Goal: Find specific fact: Find contact information

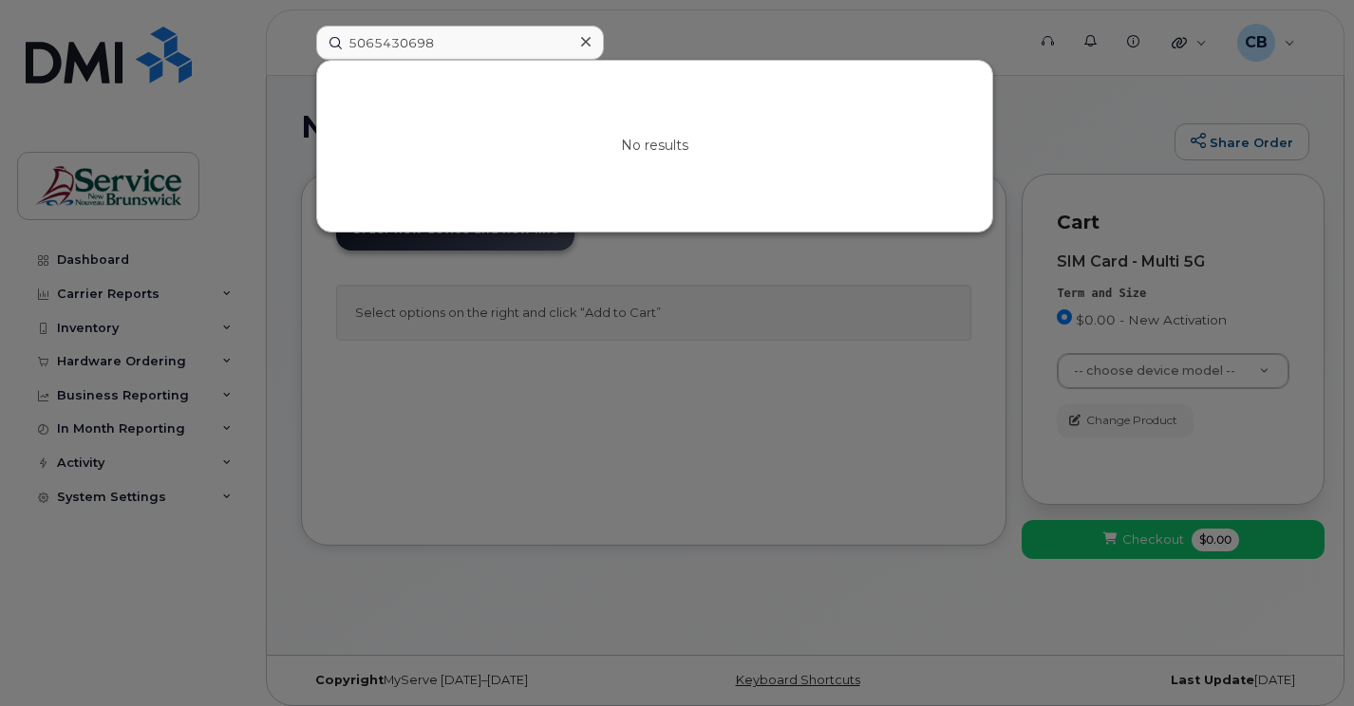
drag, startPoint x: 0, startPoint y: 0, endPoint x: 341, endPoint y: 47, distance: 344.1
click at [341, 47] on input "5065430698" at bounding box center [460, 43] width 288 height 34
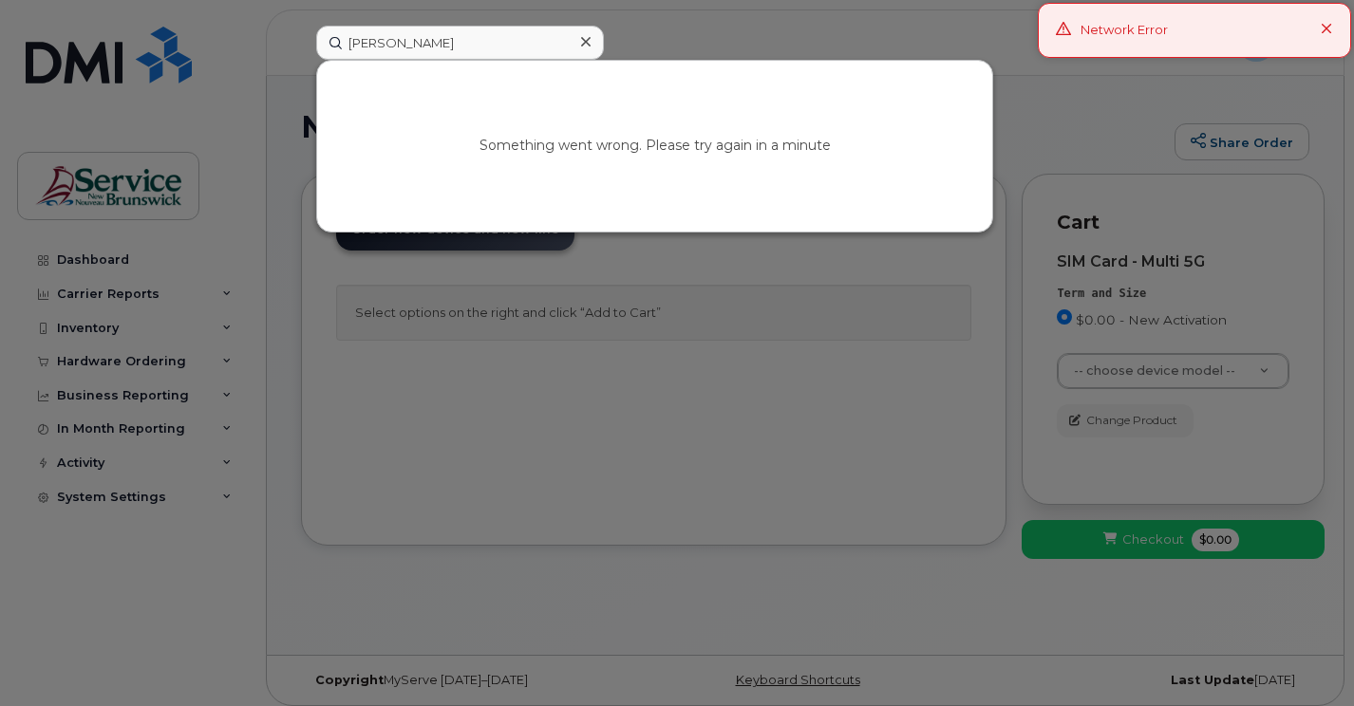
type input "[PERSON_NAME]"
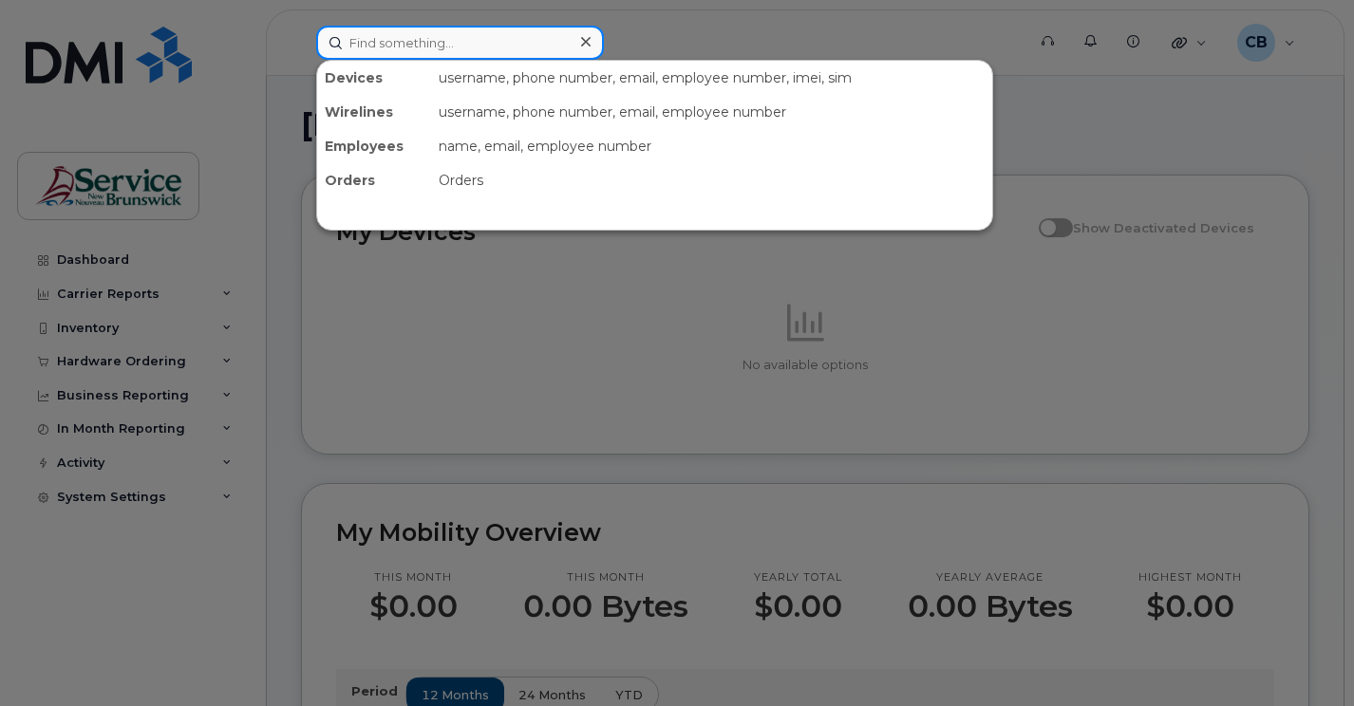
click at [372, 44] on input at bounding box center [460, 43] width 288 height 34
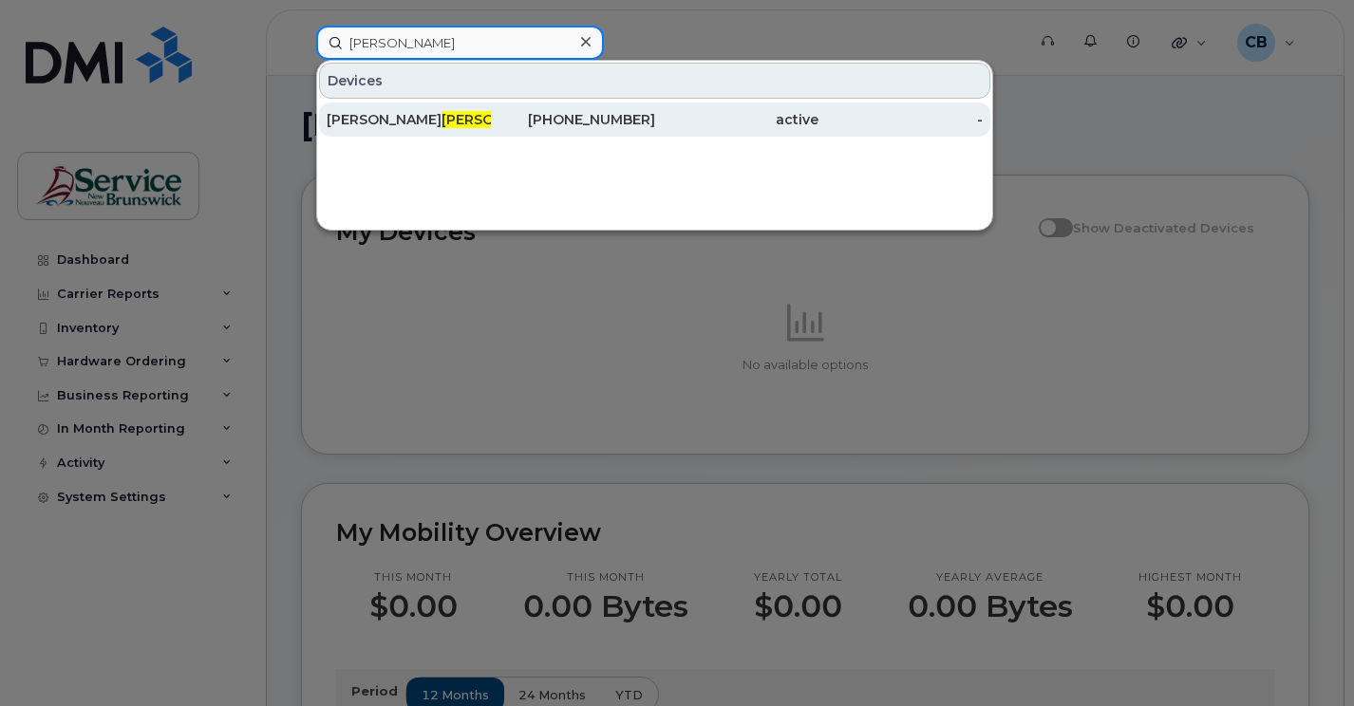
type input "[PERSON_NAME]"
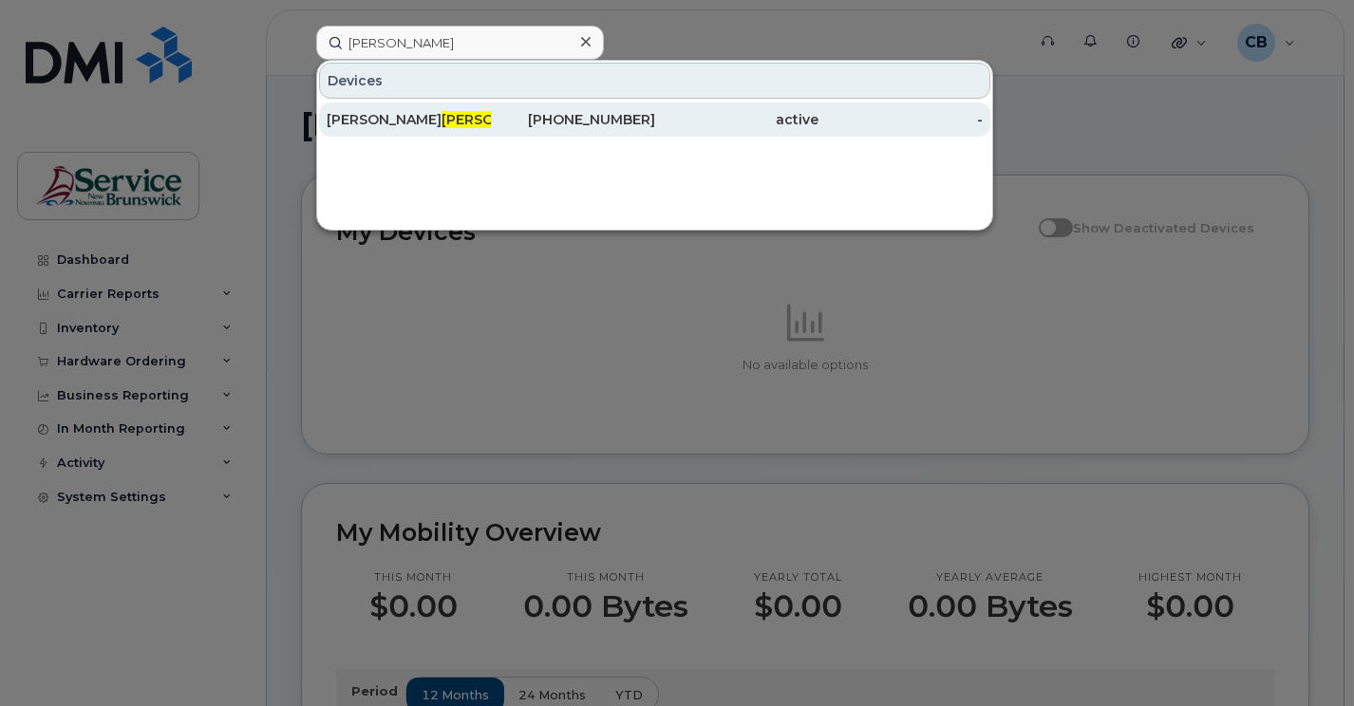
click at [553, 116] on div "[PHONE_NUMBER]" at bounding box center [573, 119] width 164 height 19
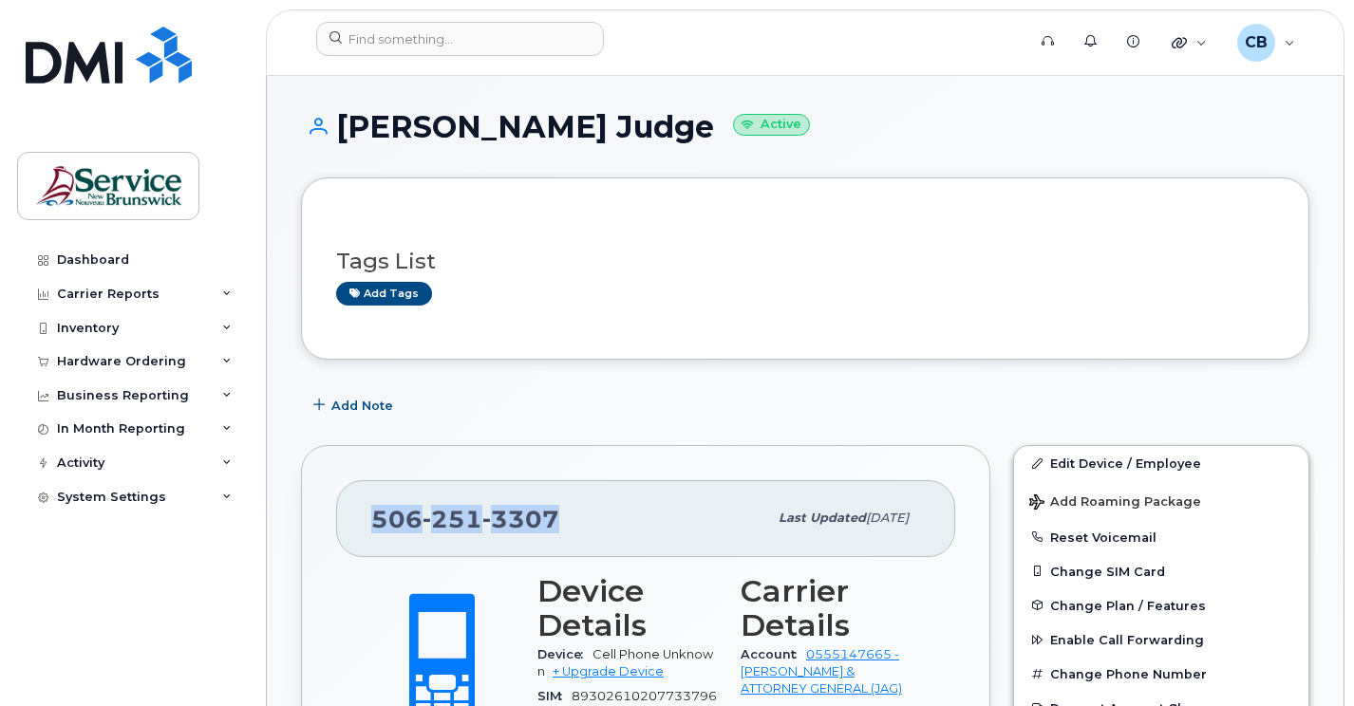
drag, startPoint x: 557, startPoint y: 522, endPoint x: 365, endPoint y: 527, distance: 192.8
click at [365, 527] on div "506 251 3307 Last updated Aug 25, 2025" at bounding box center [645, 518] width 619 height 76
copy span "506 251 3307"
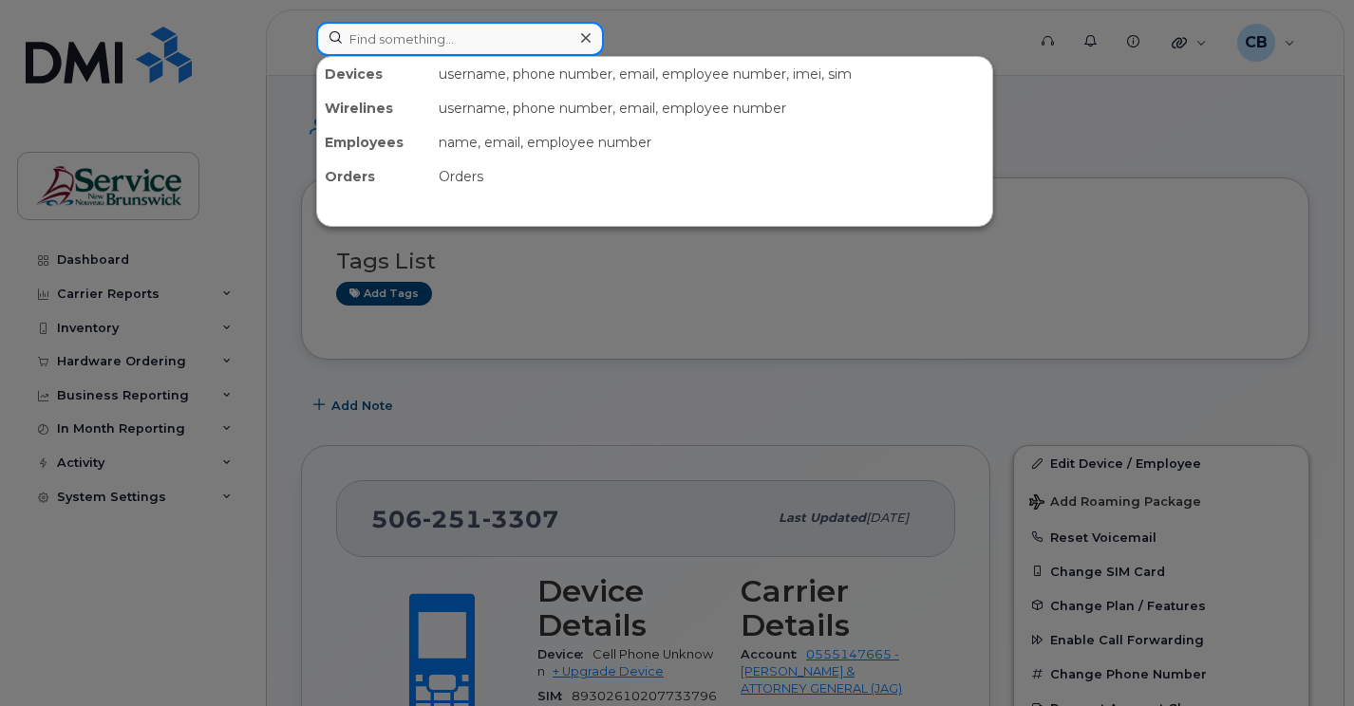
click at [380, 43] on input at bounding box center [460, 39] width 288 height 34
paste input "506 440 1281"
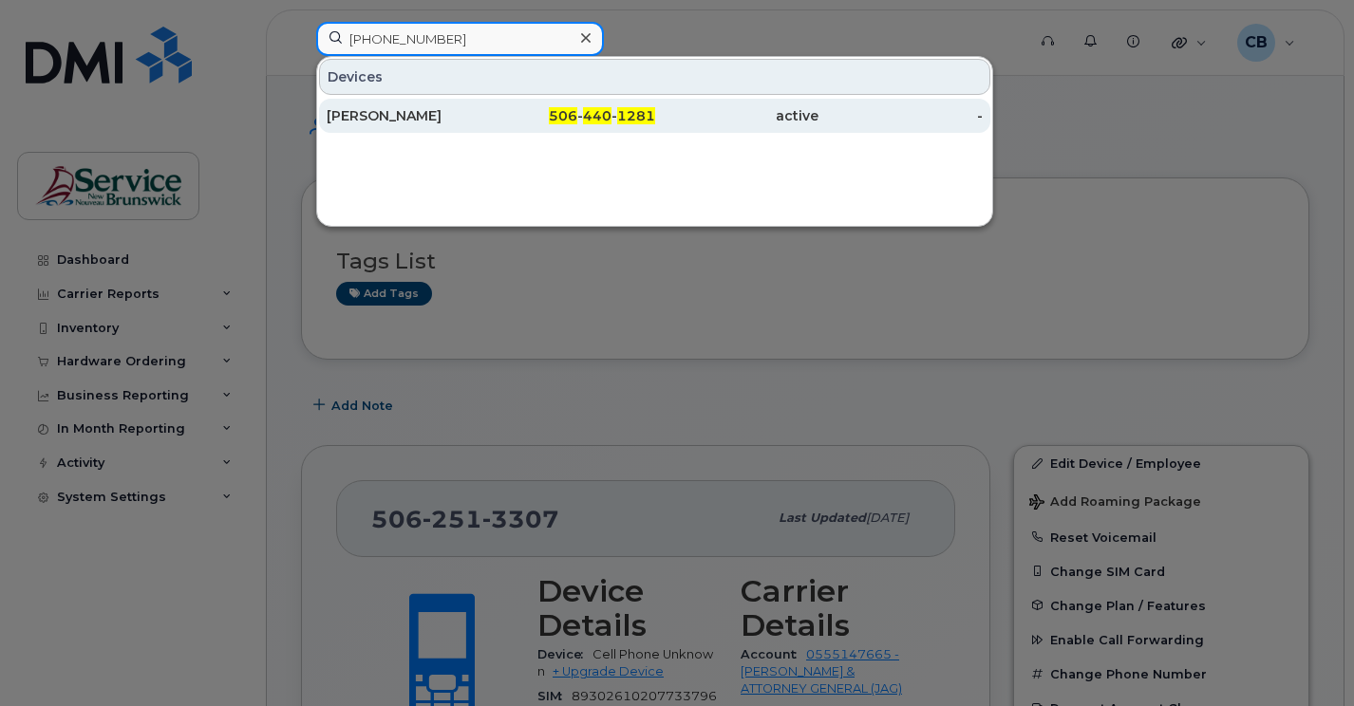
type input "506 440 1281"
click at [409, 116] on div "Diane Audet" at bounding box center [409, 115] width 164 height 19
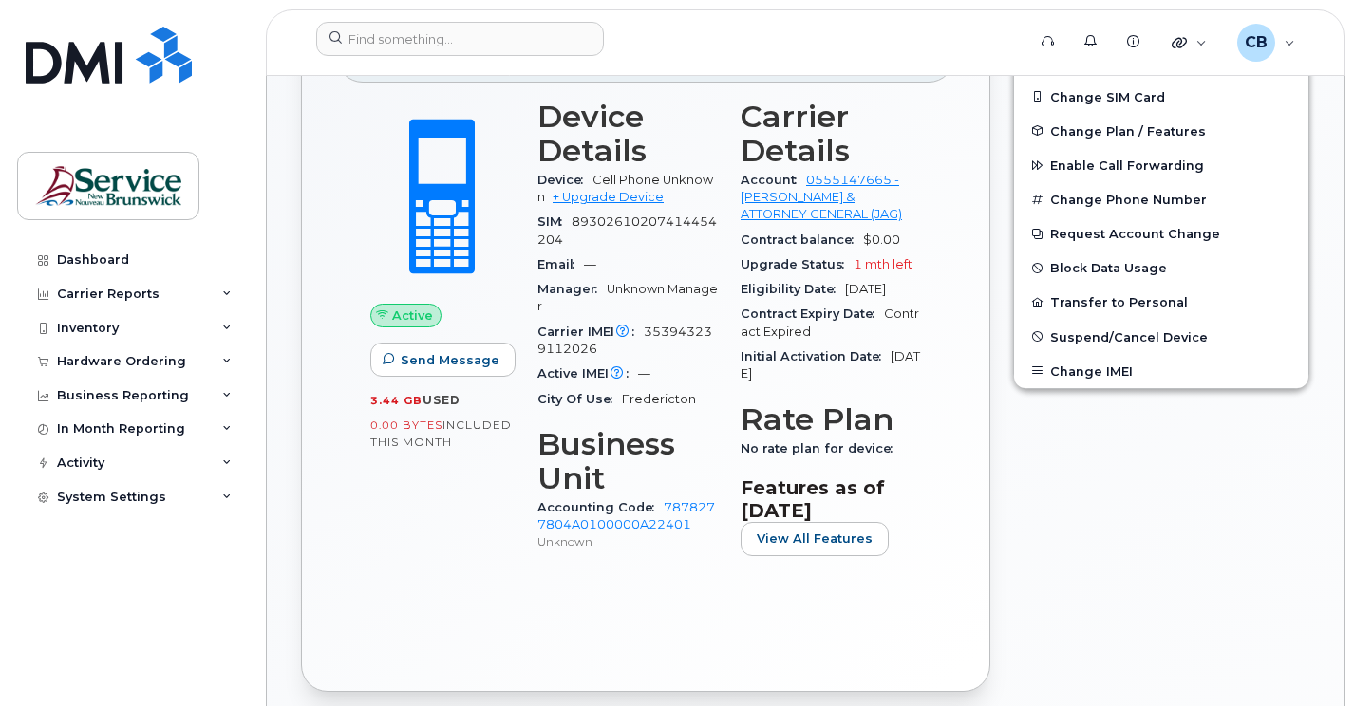
scroll to position [570, 0]
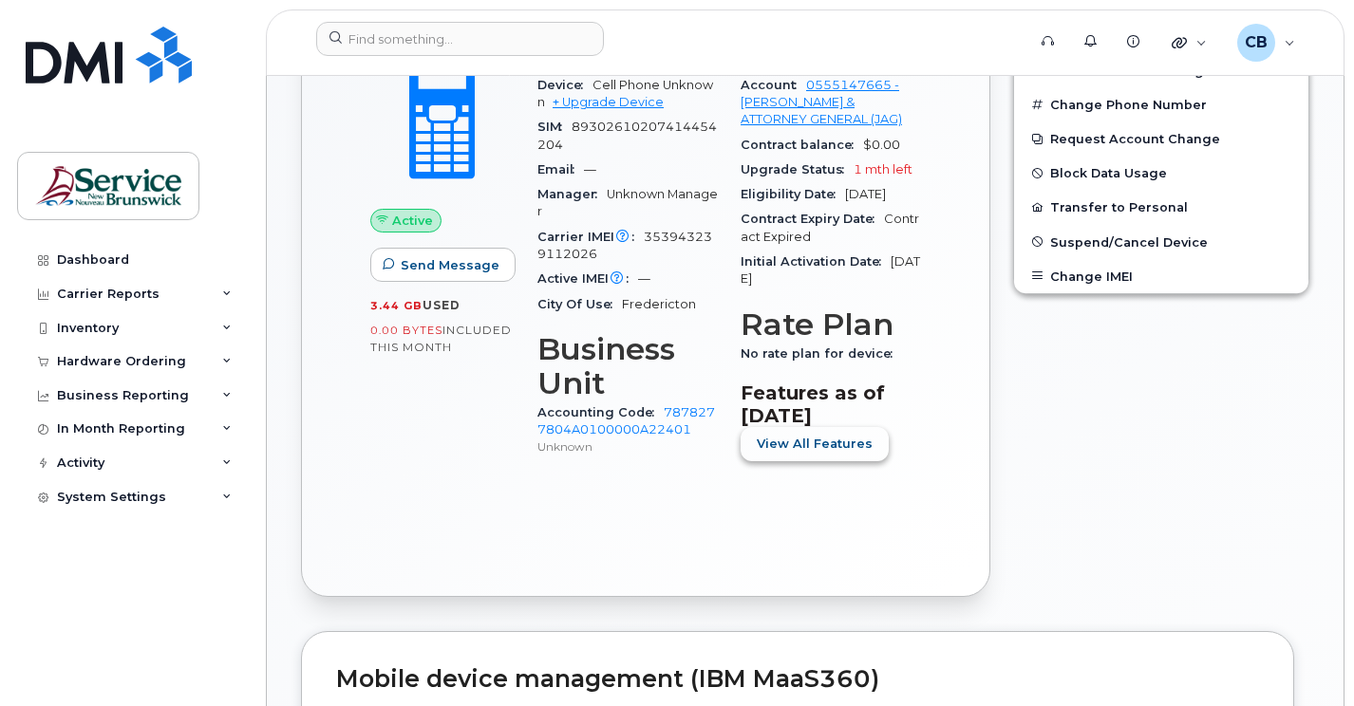
click at [817, 453] on span "View All Features" at bounding box center [815, 444] width 116 height 18
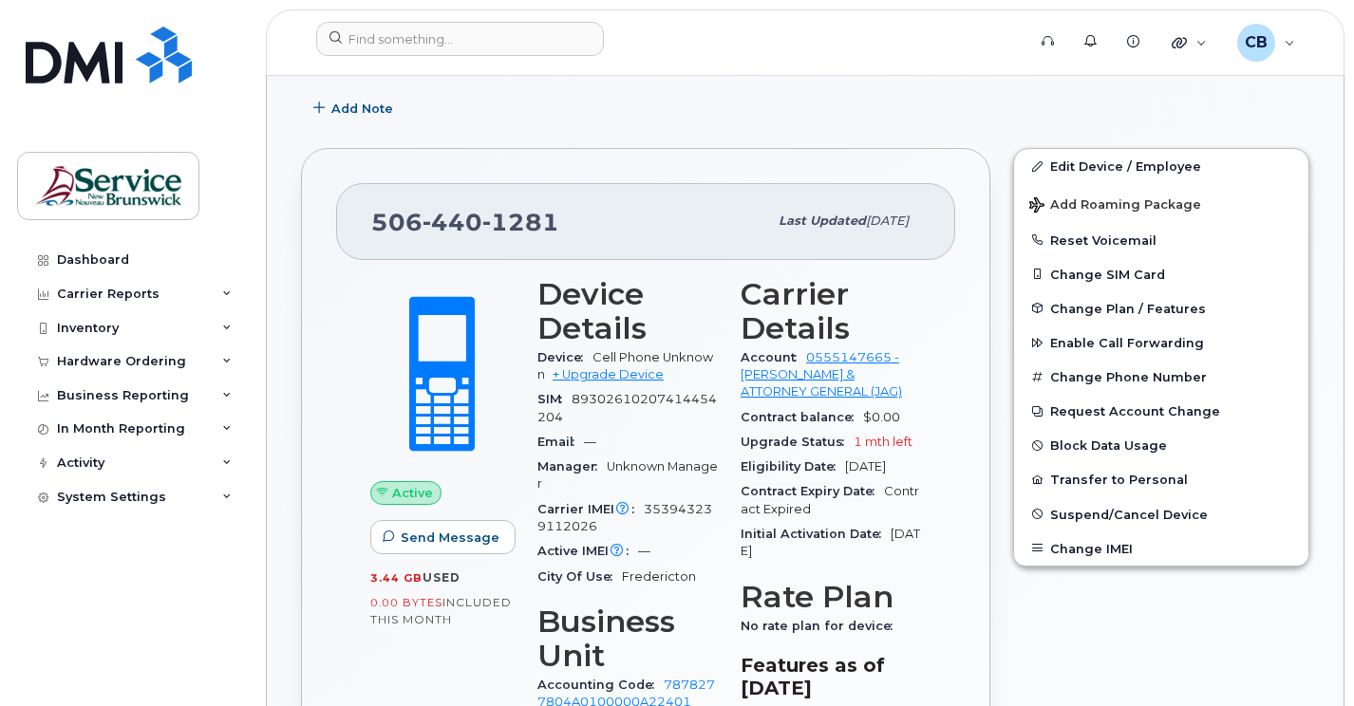
scroll to position [0, 0]
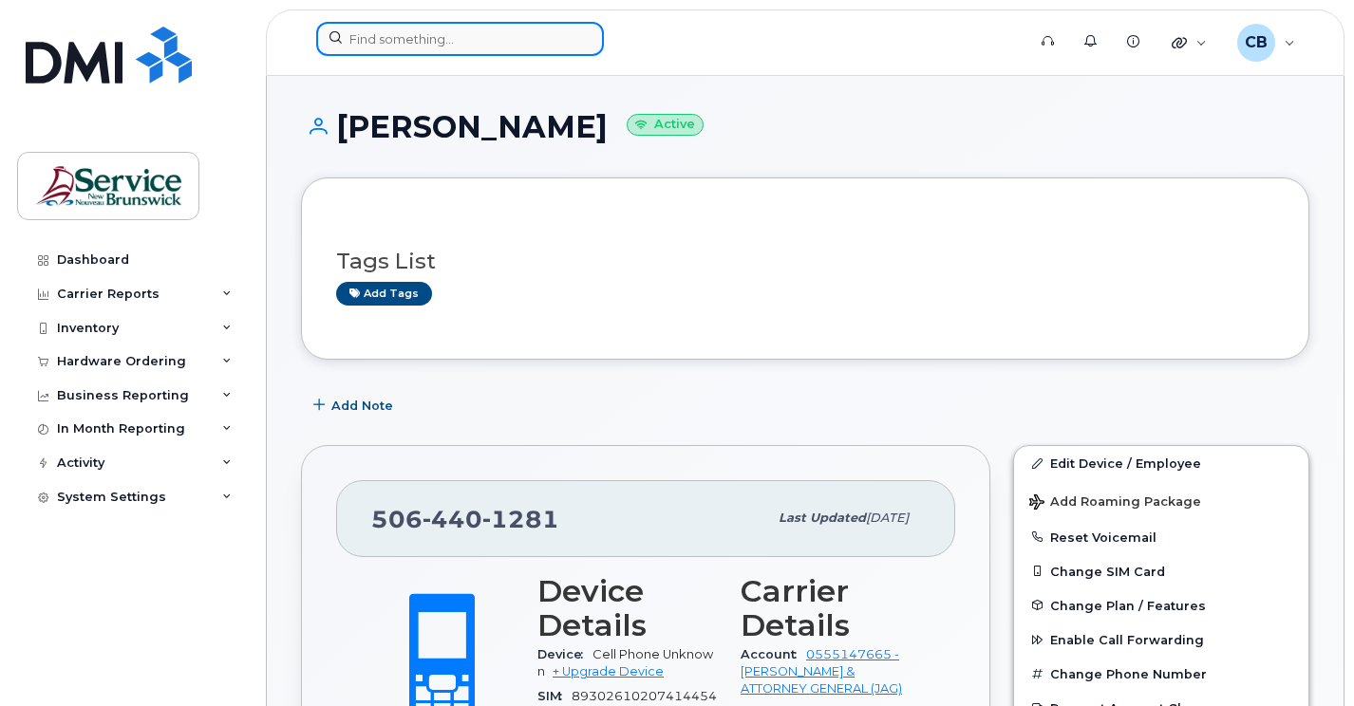
click at [404, 39] on input at bounding box center [460, 39] width 288 height 34
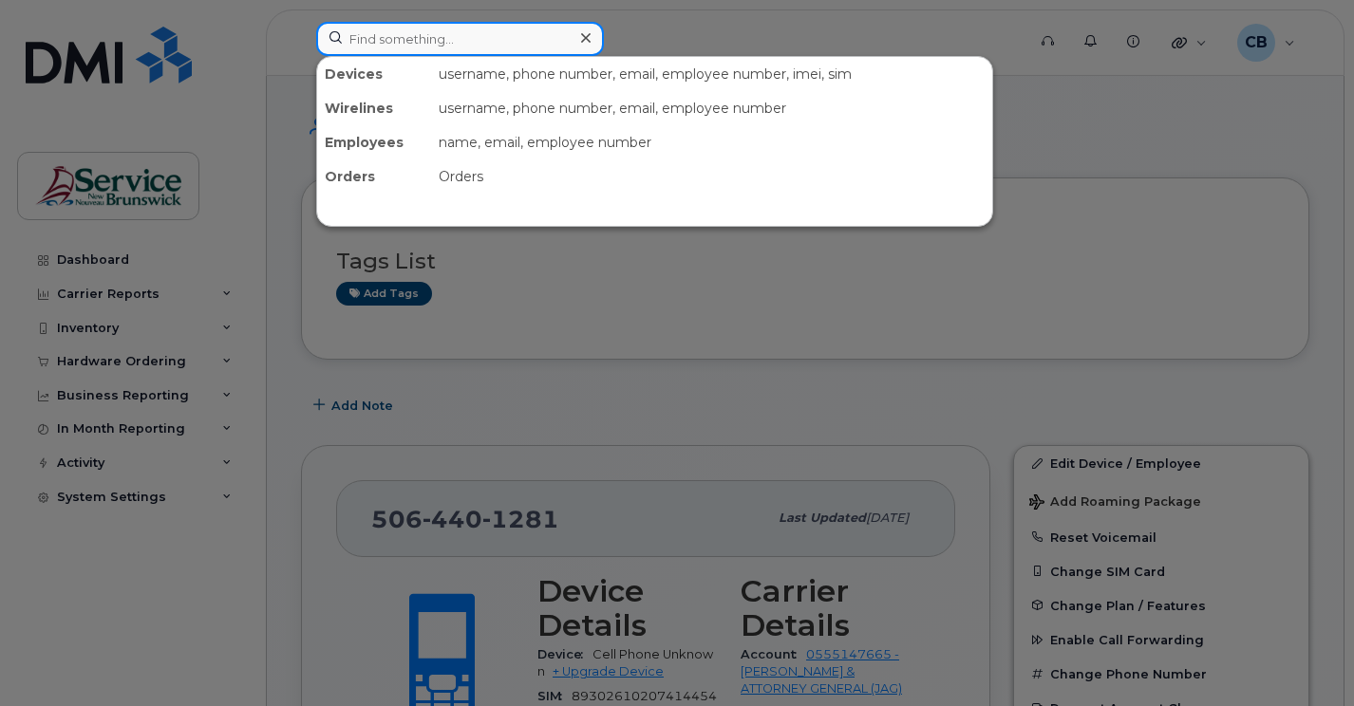
paste input "506 736-8055"
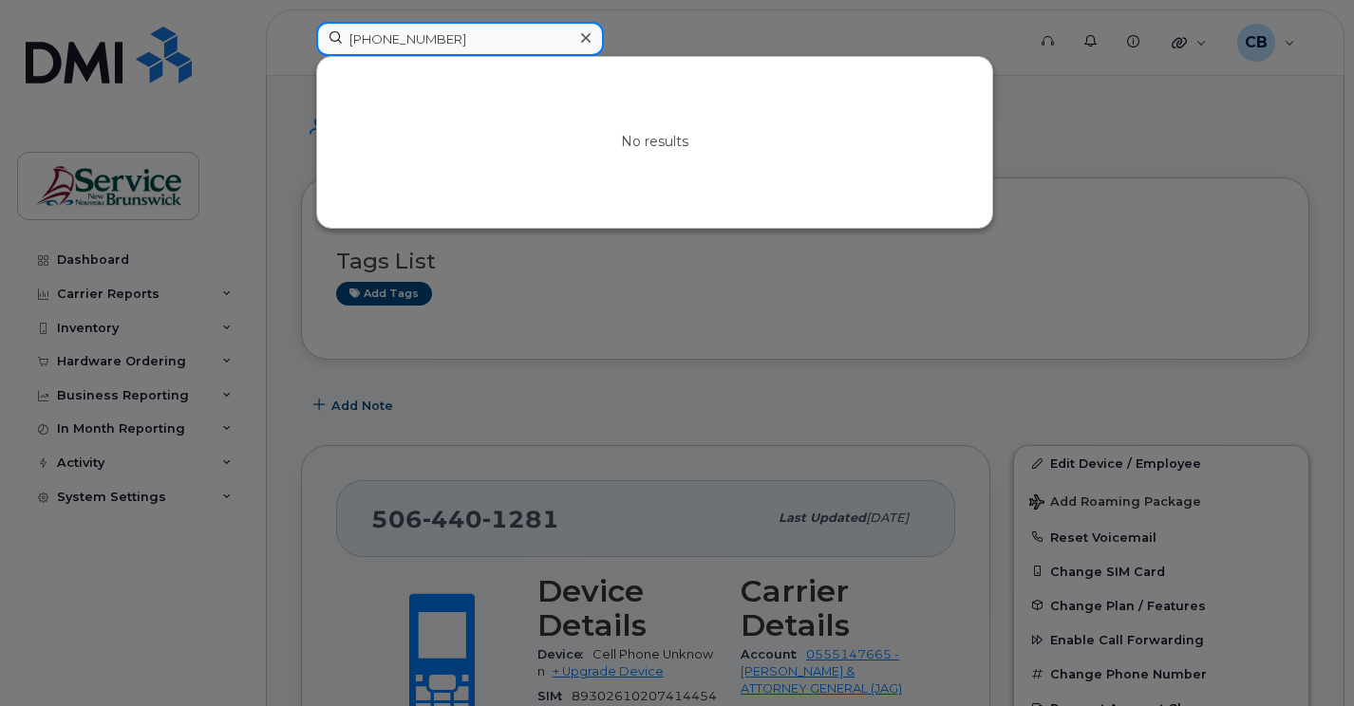
click at [376, 38] on input "506 736-8055" at bounding box center [460, 39] width 288 height 34
click at [400, 39] on input "506736-8055" at bounding box center [460, 39] width 288 height 34
click at [441, 37] on input "5067368055" at bounding box center [460, 39] width 288 height 34
drag, startPoint x: 441, startPoint y: 37, endPoint x: 341, endPoint y: 37, distance: 100.6
click at [341, 37] on input "5067368055" at bounding box center [460, 39] width 288 height 34
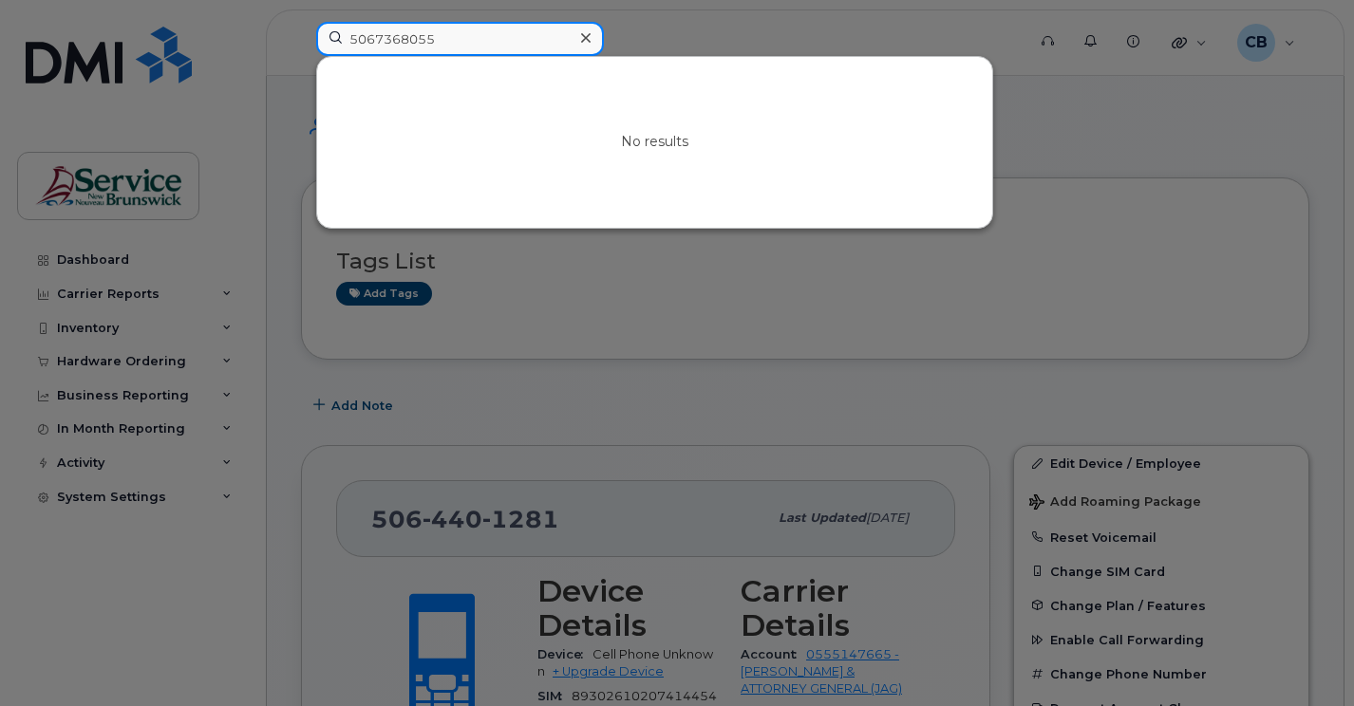
type input "5067368055"
